Goal: Task Accomplishment & Management: Manage account settings

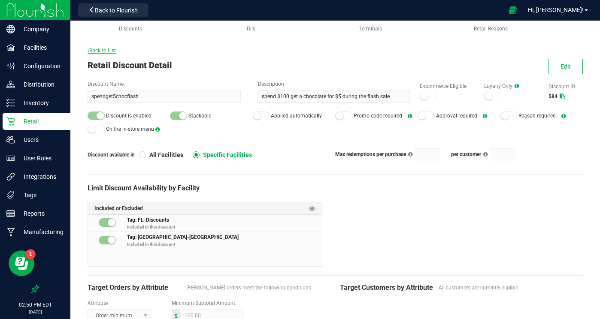
click at [110, 50] on span "Back to List" at bounding box center [102, 51] width 28 height 6
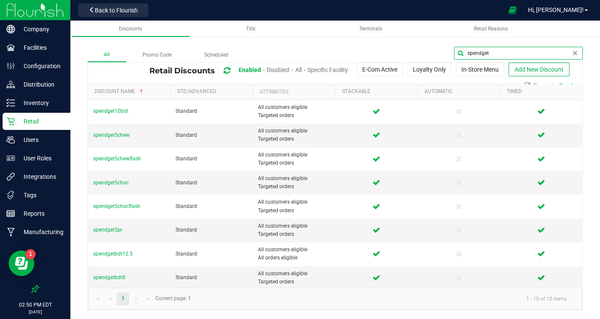
click at [577, 52] on global-search-input-ngx "spendget" at bounding box center [518, 53] width 129 height 13
type input "s"
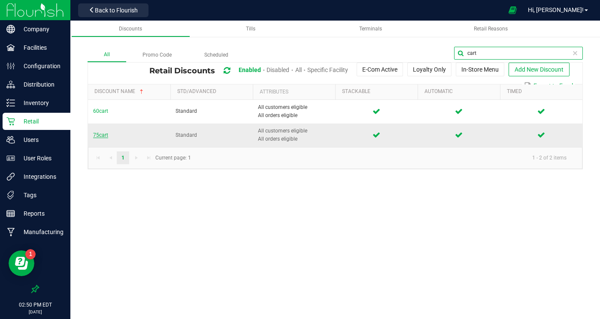
type input "cart"
click at [103, 134] on span "75cart" at bounding box center [100, 135] width 15 height 6
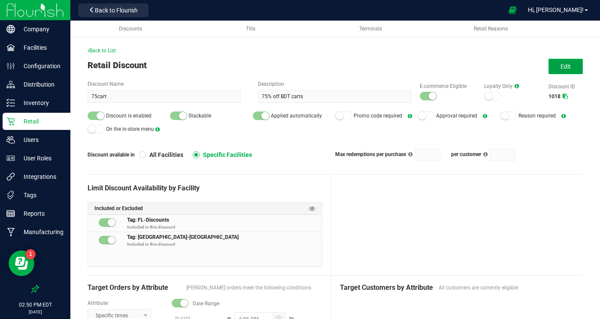
click at [556, 65] on button "Edit" at bounding box center [565, 66] width 34 height 15
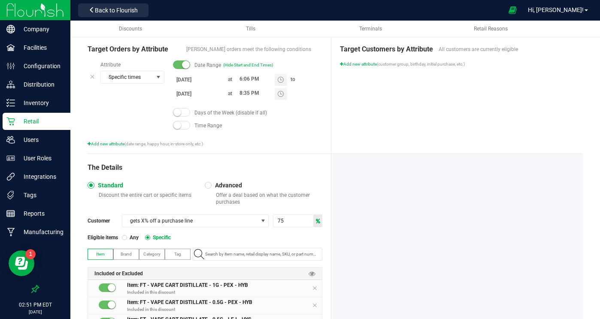
scroll to position [251, 0]
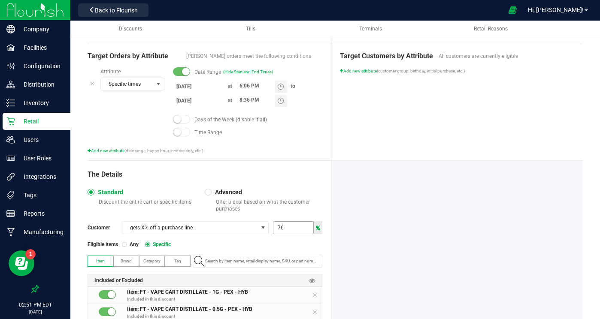
click at [290, 226] on input "76" at bounding box center [292, 228] width 39 height 12
type input "7"
type input "80"
click at [299, 169] on div "The Details" at bounding box center [205, 174] width 235 height 10
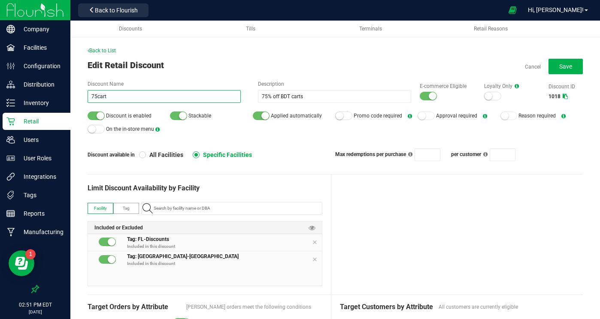
click at [97, 96] on input "75cart" at bounding box center [164, 96] width 153 height 13
type input "80cart"
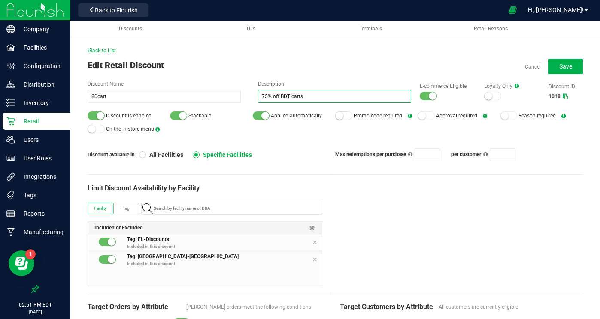
click at [267, 97] on input "75% off BDT carts" at bounding box center [334, 96] width 153 height 13
type input "80% off BDT carts"
click at [568, 69] on span "Save" at bounding box center [565, 66] width 13 height 7
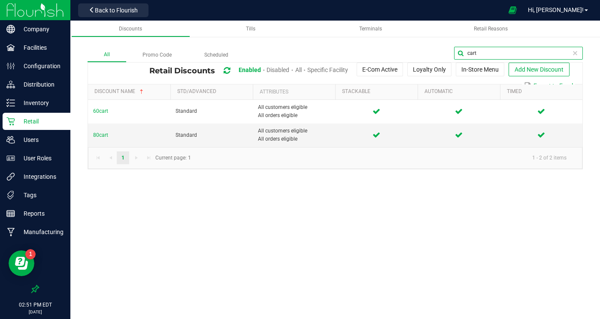
drag, startPoint x: 568, startPoint y: 55, endPoint x: 460, endPoint y: 56, distance: 108.1
click at [460, 57] on input "cart" at bounding box center [518, 53] width 129 height 13
type input "c"
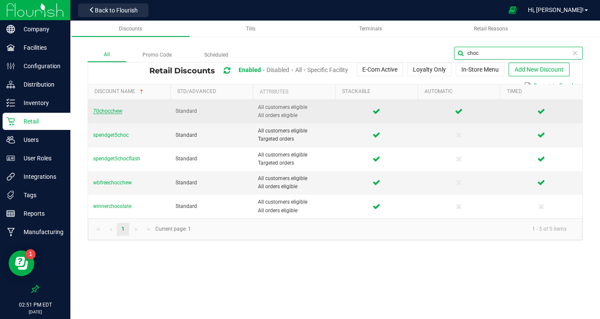
type input "choc"
click at [115, 112] on span "70chocchew" at bounding box center [107, 111] width 29 height 6
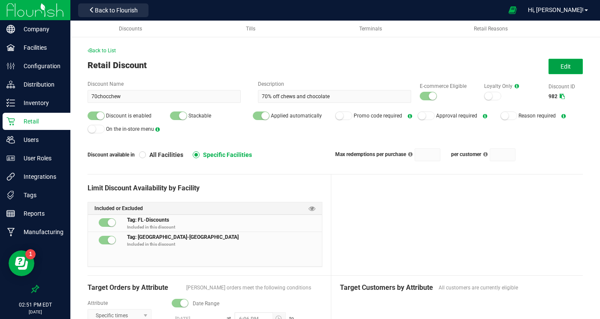
click at [575, 66] on button "Edit" at bounding box center [565, 66] width 34 height 15
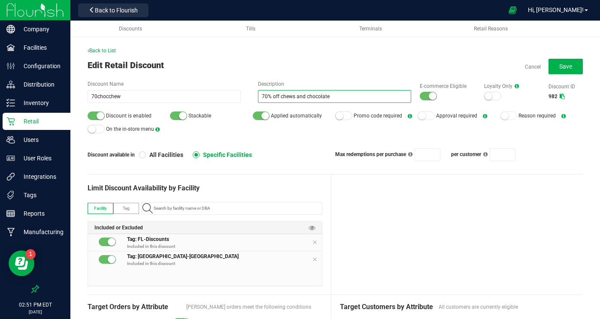
drag, startPoint x: 266, startPoint y: 95, endPoint x: 278, endPoint y: 94, distance: 11.7
click at [266, 95] on input "70% off chews and chocolate" at bounding box center [334, 96] width 153 height 13
type input "75% off chews and chocolate"
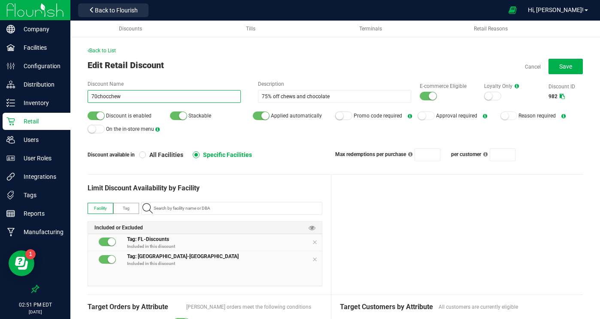
click at [97, 95] on input "70chocchew" at bounding box center [164, 96] width 153 height 13
type input "75chocchew"
click at [295, 144] on div "Discount Name 75chocchew Description 75% off chews and chocolate E-commerce Eli…" at bounding box center [335, 120] width 495 height 81
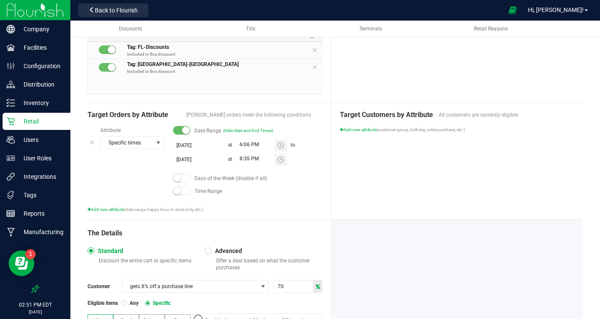
scroll to position [258, 0]
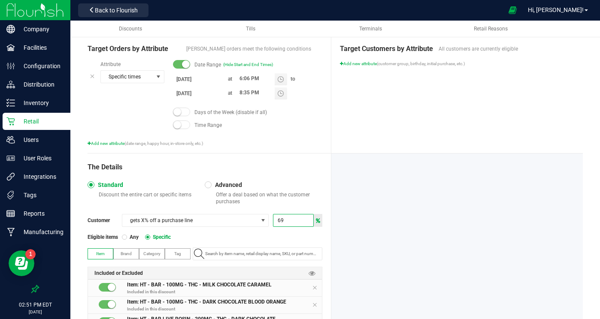
click at [293, 221] on input "69" at bounding box center [292, 221] width 39 height 12
type input "75"
click at [354, 144] on div "Target Customers by Attribute All customers are currently eligible Add new attr…" at bounding box center [457, 95] width 252 height 116
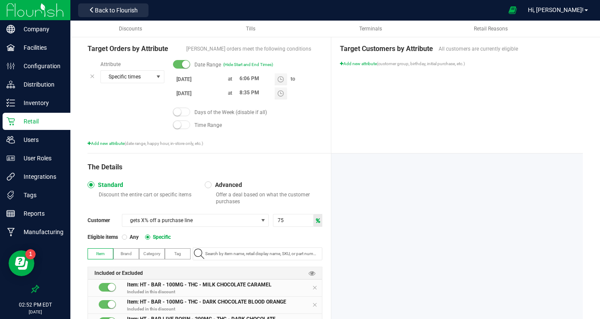
scroll to position [0, 0]
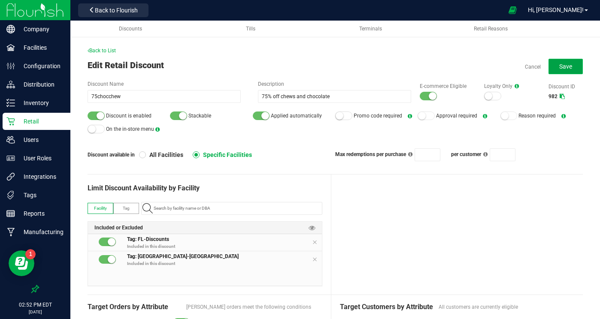
click at [564, 68] on span "Save" at bounding box center [565, 66] width 13 height 7
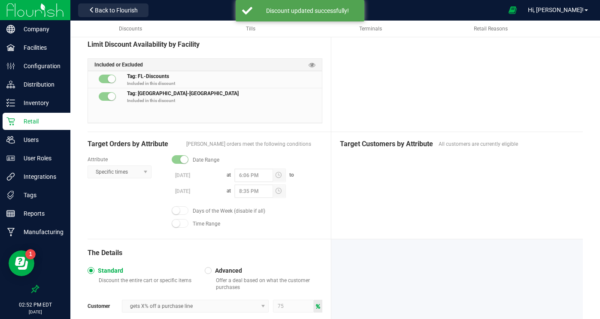
scroll to position [142, 0]
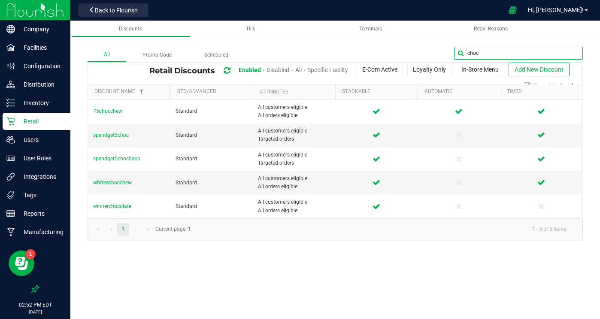
click at [577, 51] on global-search-input-ngx "choc" at bounding box center [518, 53] width 129 height 13
type input "c"
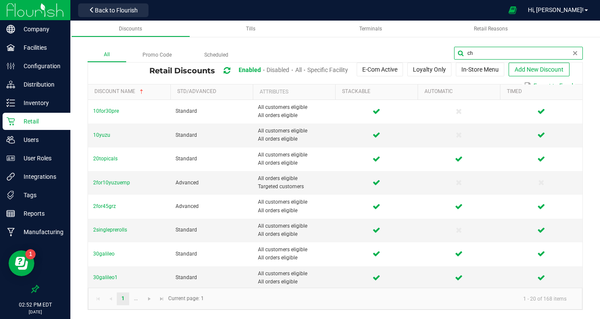
type input "c"
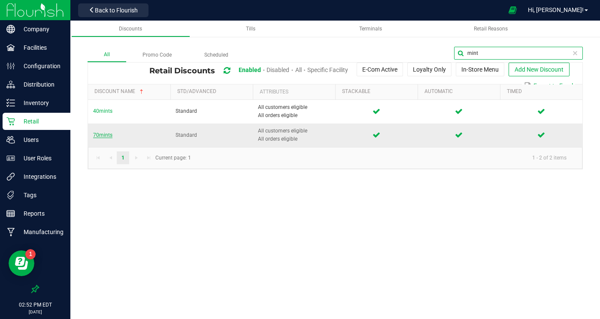
type input "mint"
click at [94, 134] on span "70mints" at bounding box center [102, 135] width 19 height 6
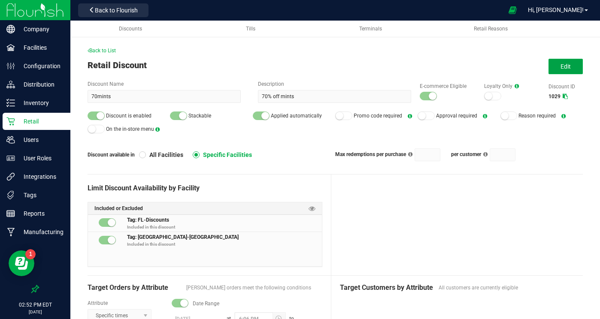
drag, startPoint x: 561, startPoint y: 67, endPoint x: 545, endPoint y: 69, distance: 16.4
click at [561, 67] on span "Edit" at bounding box center [565, 66] width 10 height 7
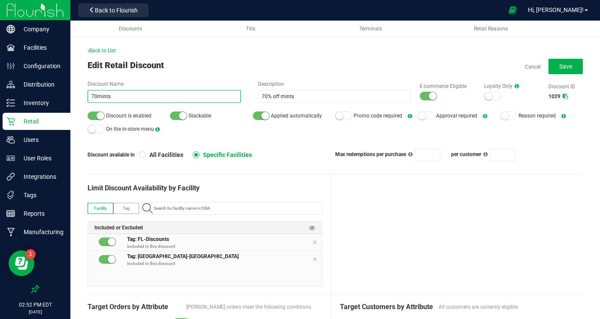
click at [97, 96] on input "70mints" at bounding box center [164, 96] width 153 height 13
type input "75mints"
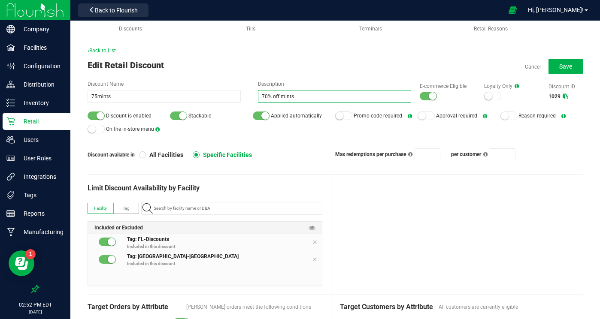
click at [268, 95] on input "70% off mints" at bounding box center [334, 96] width 153 height 13
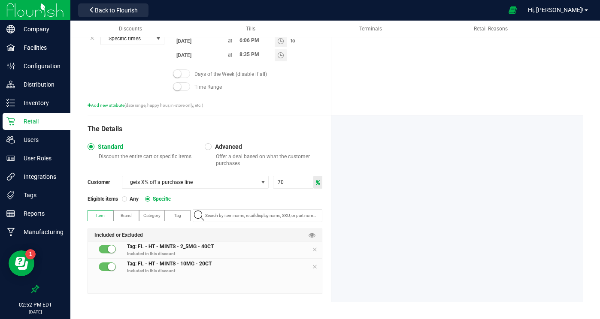
scroll to position [300, 0]
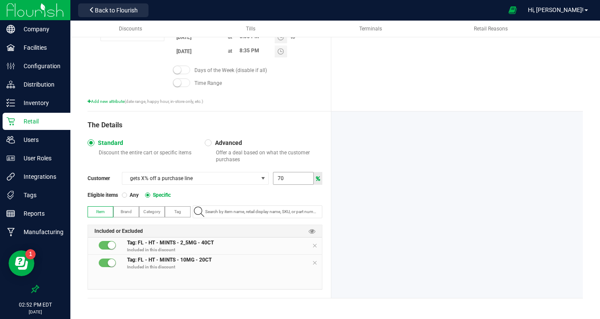
type input "75% off mints"
click at [288, 181] on input "70" at bounding box center [292, 178] width 39 height 12
type input "75"
click at [431, 136] on div at bounding box center [457, 205] width 252 height 187
click at [431, 137] on div at bounding box center [457, 205] width 252 height 187
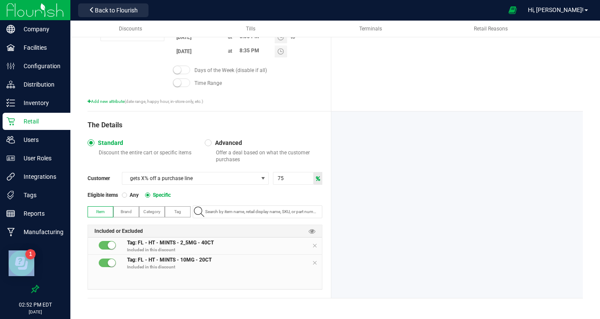
click at [431, 137] on div at bounding box center [457, 205] width 252 height 187
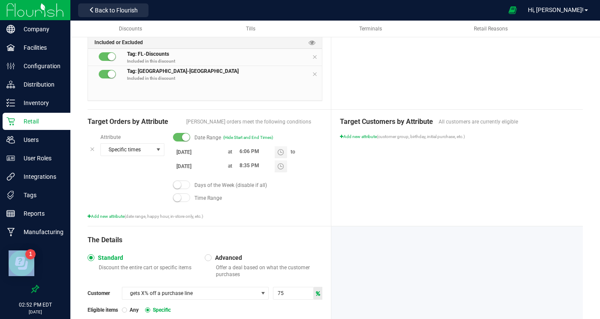
scroll to position [0, 0]
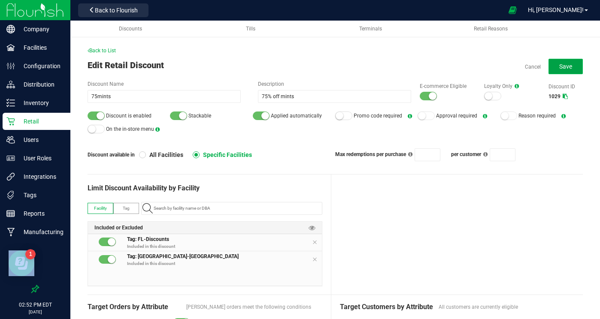
click at [558, 69] on button "Save" at bounding box center [565, 66] width 34 height 15
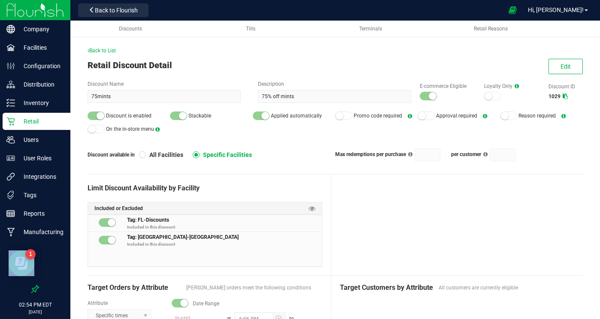
click at [33, 121] on p "Retail" at bounding box center [40, 121] width 51 height 10
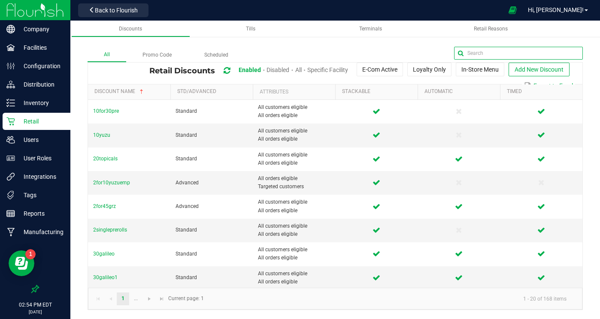
click at [562, 50] on input "text" at bounding box center [518, 53] width 129 height 13
type input "spend"
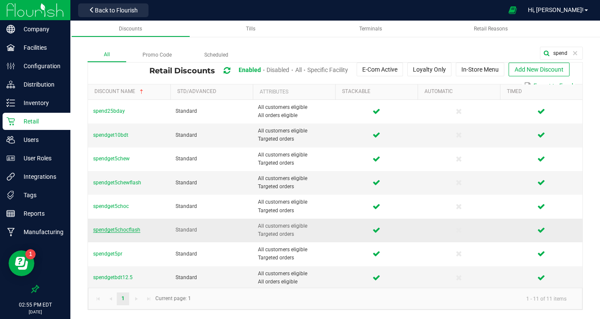
click at [121, 230] on span "spendget5chocflash" at bounding box center [116, 230] width 47 height 6
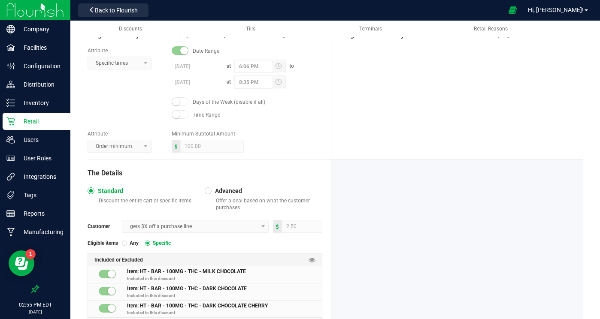
scroll to position [251, 0]
